Goal: Find contact information: Find contact information

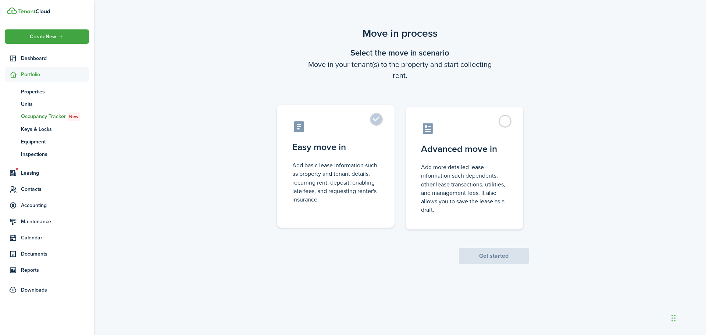
click at [375, 120] on label "Easy move in Add basic lease information such as property and tenant details, r…" at bounding box center [336, 166] width 118 height 123
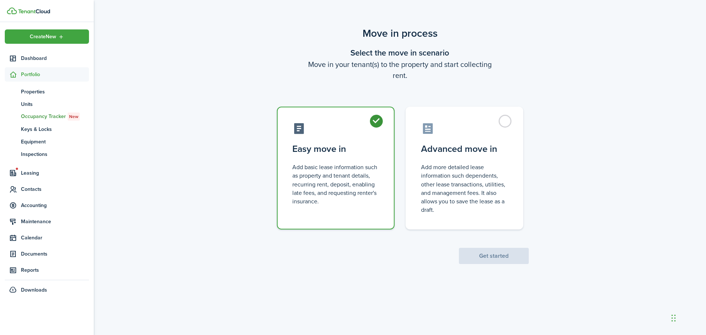
radio input "true"
click at [503, 254] on button "Get started" at bounding box center [494, 256] width 70 height 16
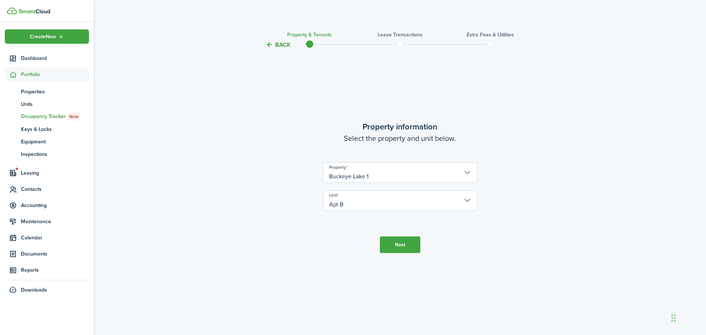
click at [406, 243] on button "Next" at bounding box center [400, 244] width 40 height 17
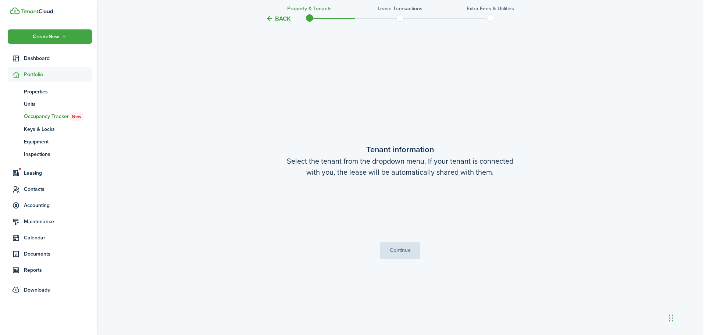
scroll to position [286, 0]
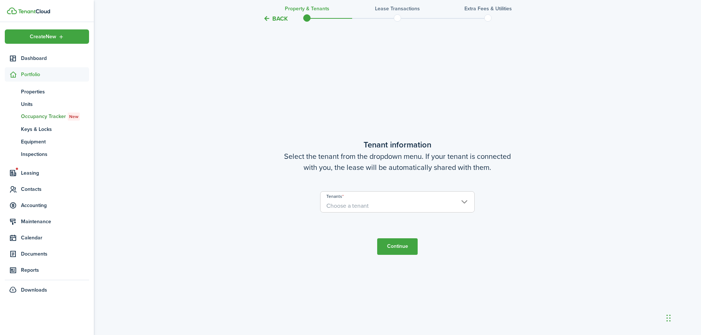
click at [448, 200] on span "Choose a tenant" at bounding box center [397, 206] width 154 height 13
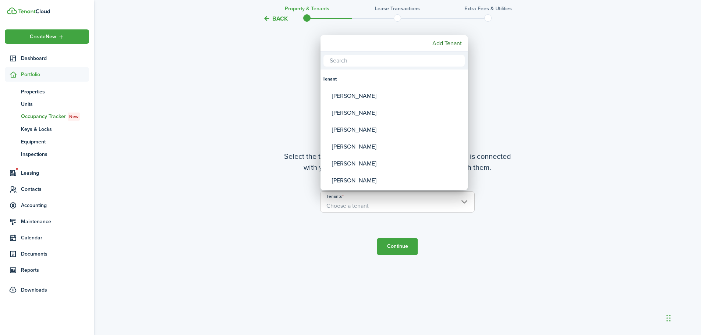
click at [273, 108] on div at bounding box center [350, 167] width 818 height 453
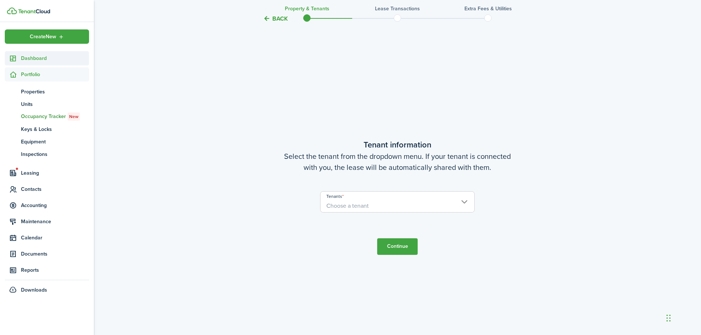
click at [32, 54] on link "Dashboard" at bounding box center [47, 58] width 84 height 14
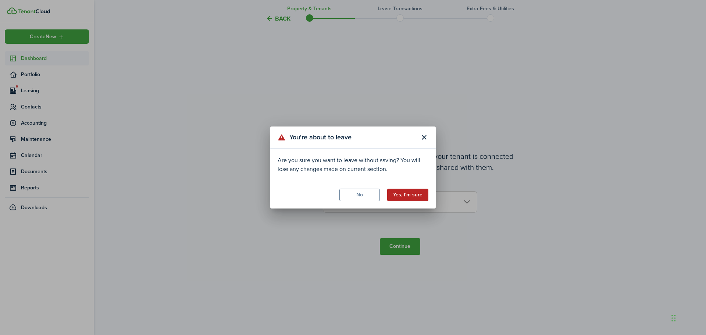
click at [405, 190] on button "Yes, I'm sure" at bounding box center [407, 195] width 41 height 13
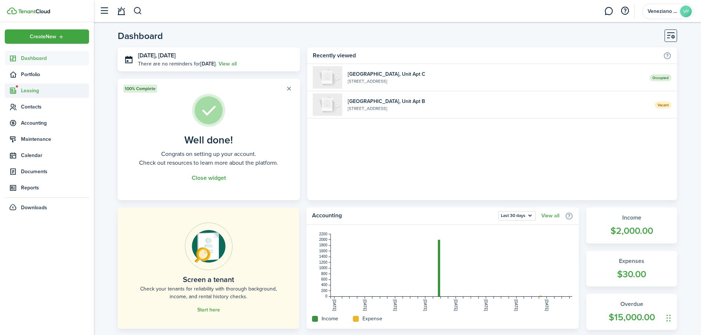
click at [33, 94] on span "Leasing" at bounding box center [55, 91] width 68 height 8
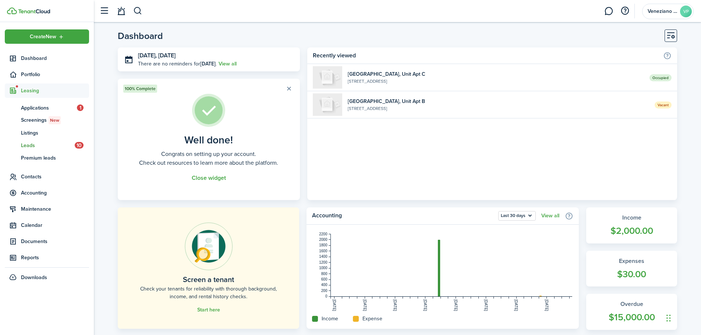
click at [36, 143] on span "Leads" at bounding box center [48, 146] width 54 height 8
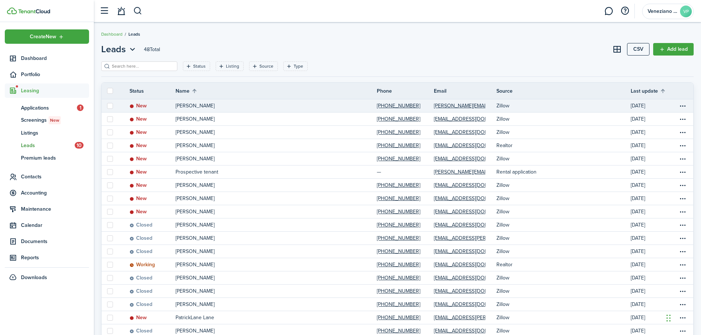
click at [204, 107] on p "[PERSON_NAME]" at bounding box center [194, 106] width 39 height 8
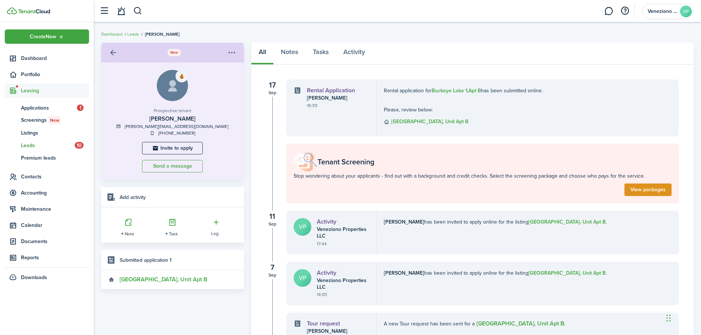
click at [160, 127] on link "[PERSON_NAME][EMAIL_ADDRESS][DOMAIN_NAME]" at bounding box center [177, 126] width 104 height 7
click at [219, 132] on div "[PHONE_NUMBER]" at bounding box center [172, 133] width 128 height 7
drag, startPoint x: 209, startPoint y: 128, endPoint x: 149, endPoint y: 129, distance: 60.3
click at [149, 129] on div "[PERSON_NAME][EMAIL_ADDRESS][DOMAIN_NAME]" at bounding box center [172, 126] width 128 height 7
copy link "[PERSON_NAME][EMAIL_ADDRESS][DOMAIN_NAME]"
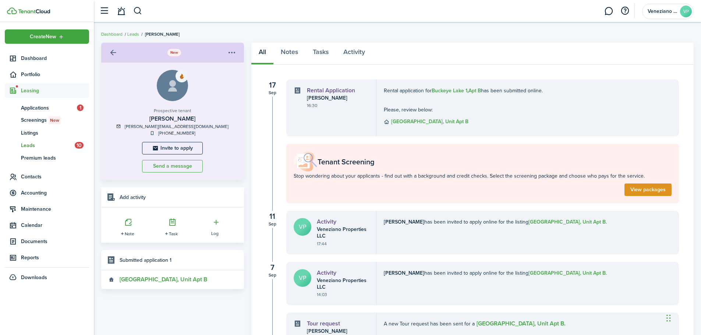
click at [240, 115] on div "Prospective tenant [PERSON_NAME] [PERSON_NAME][EMAIL_ADDRESS][DOMAIN_NAME] [PHO…" at bounding box center [172, 121] width 143 height 117
click at [39, 58] on span "Dashboard" at bounding box center [55, 58] width 68 height 8
